Goal: Navigation & Orientation: Understand site structure

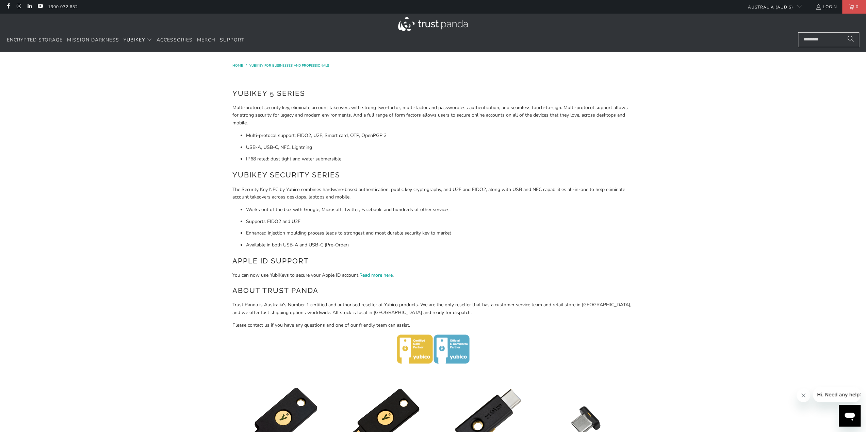
drag, startPoint x: 439, startPoint y: 25, endPoint x: 444, endPoint y: 24, distance: 4.8
click at [439, 25] on img at bounding box center [433, 24] width 70 height 14
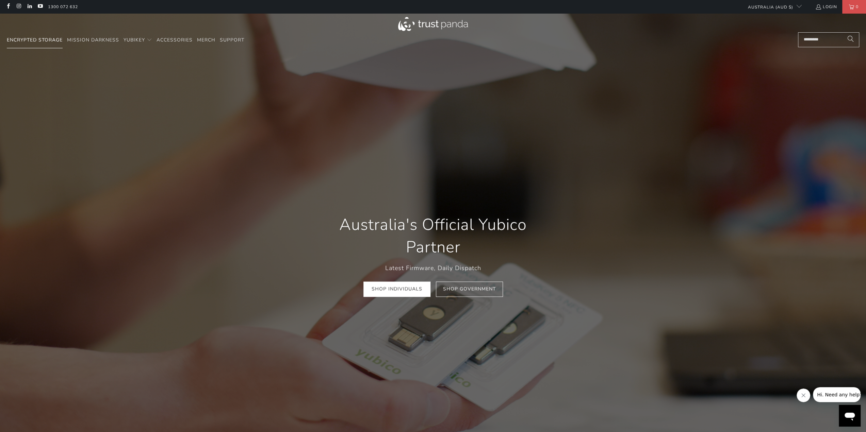
click at [54, 40] on span "Encrypted Storage" at bounding box center [35, 40] width 56 height 6
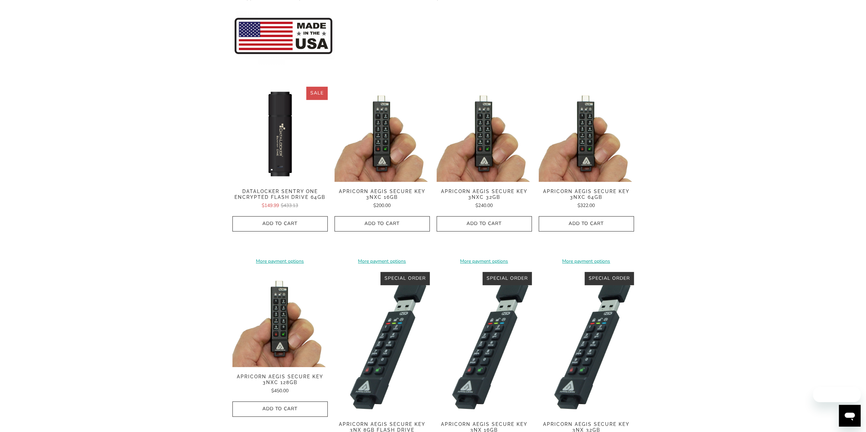
click at [693, 113] on div "Home / Apricorn Apricorn provides hardware-based 256-bit encrypted external sto…" at bounding box center [433, 335] width 866 height 839
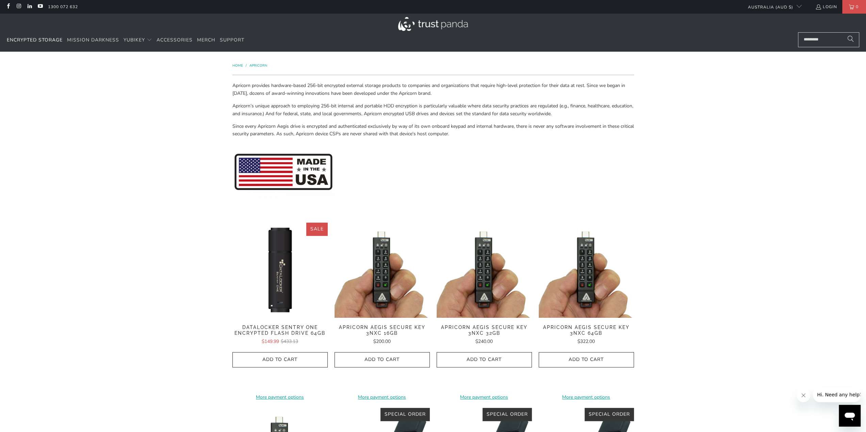
drag, startPoint x: 695, startPoint y: 113, endPoint x: 696, endPoint y: 13, distance: 99.3
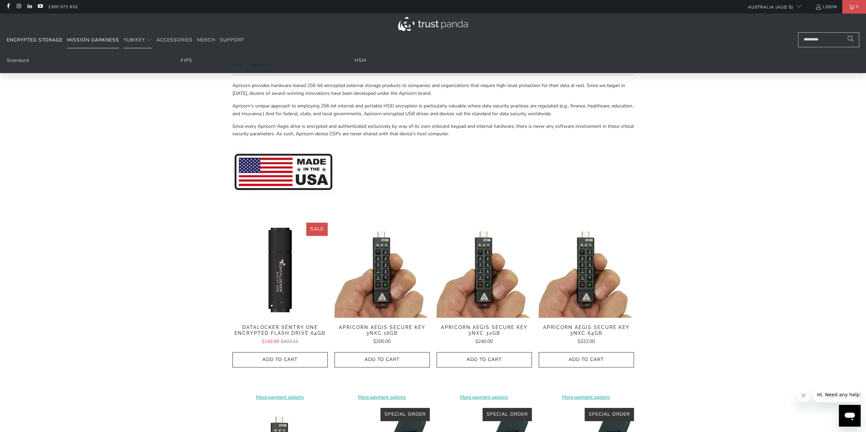
click at [99, 37] on span "Mission Darkness" at bounding box center [93, 40] width 52 height 6
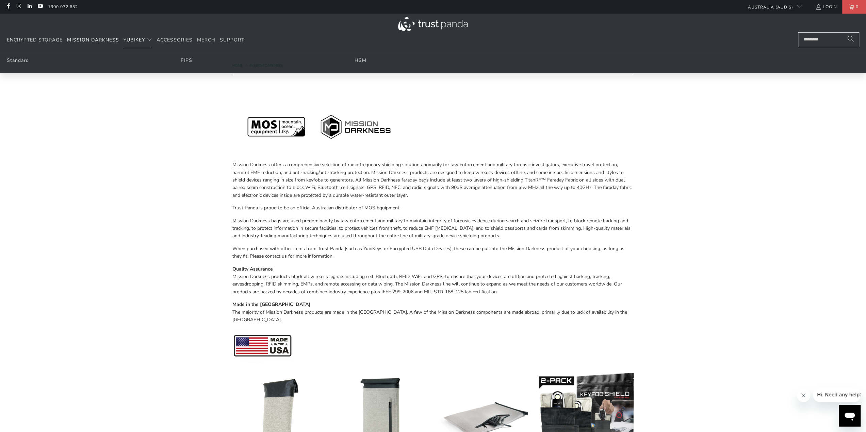
click at [136, 40] on span "YubiKey" at bounding box center [133, 40] width 21 height 6
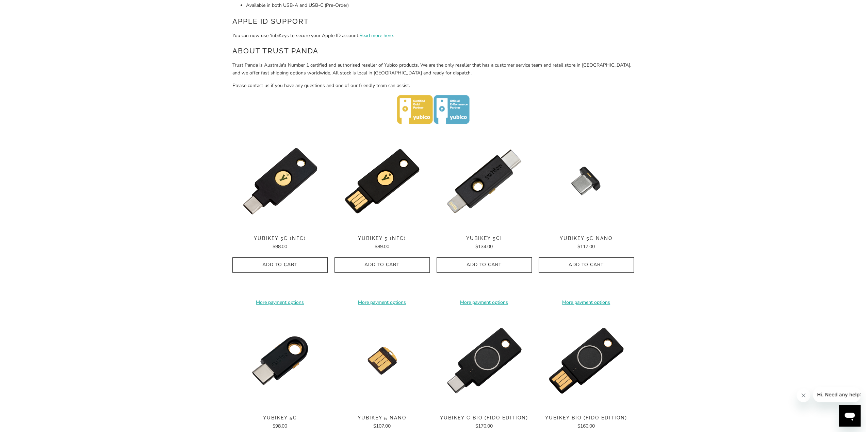
scroll to position [306, 0]
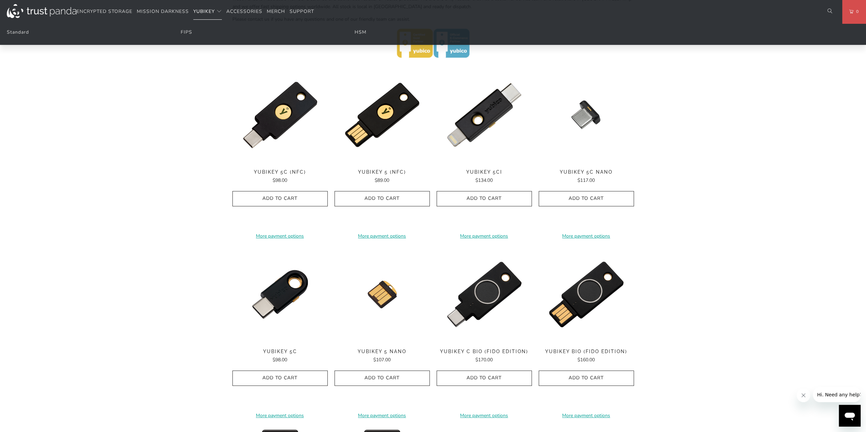
click at [89, 44] on ul "Standard FIPS HSM" at bounding box center [433, 33] width 866 height 21
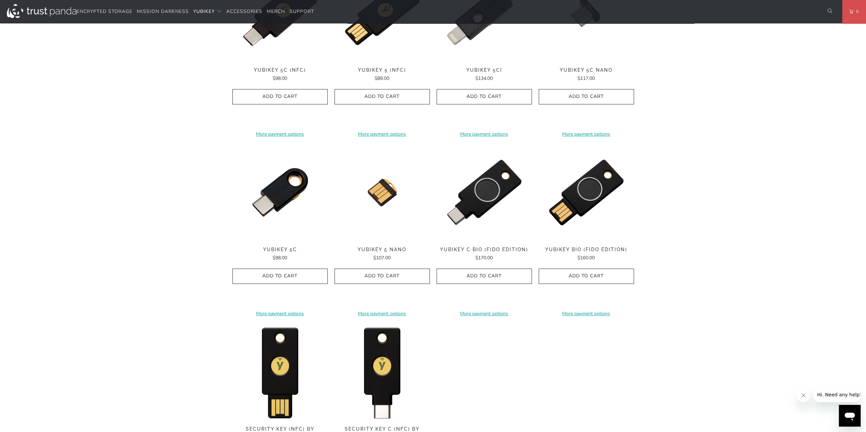
click at [120, 148] on div "Home / YubiKey for Businesses and Professionals YubiKey 5 Series Multi-protocol…" at bounding box center [433, 79] width 866 height 871
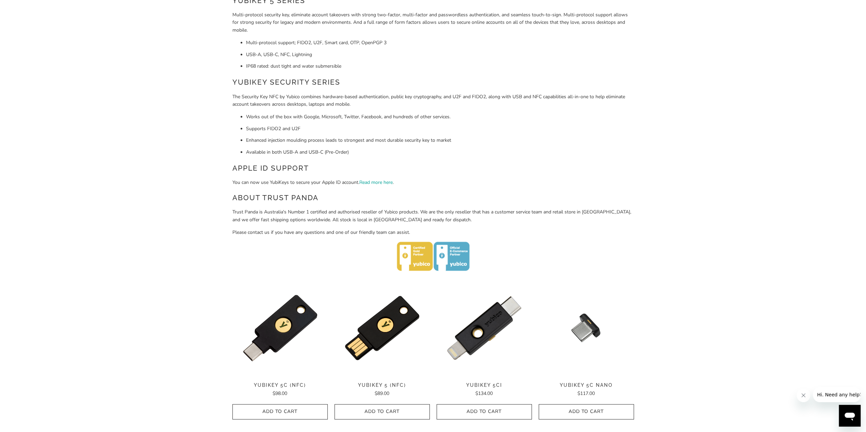
scroll to position [0, 0]
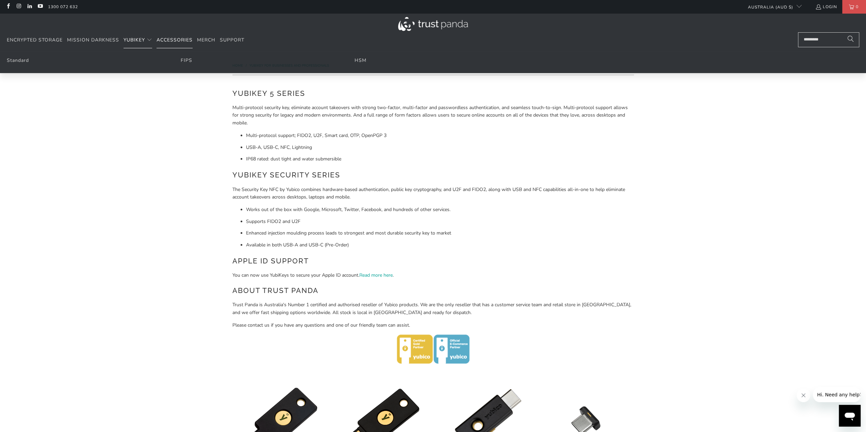
click at [179, 42] on span "Accessories" at bounding box center [174, 40] width 36 height 6
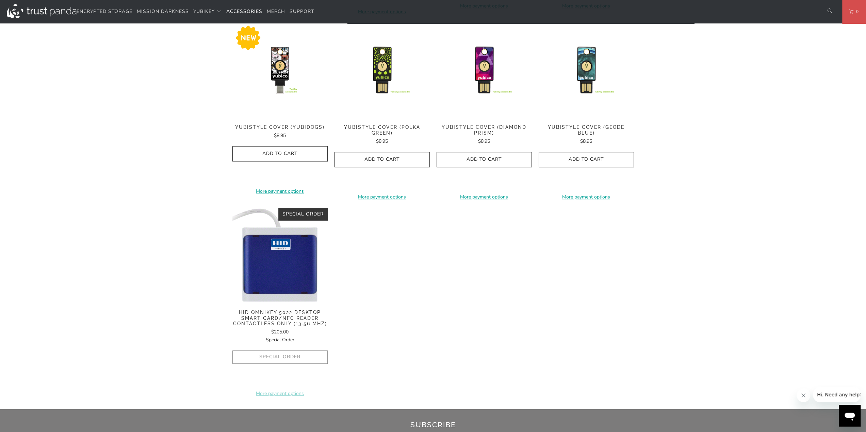
scroll to position [340, 0]
